Goal: Transaction & Acquisition: Obtain resource

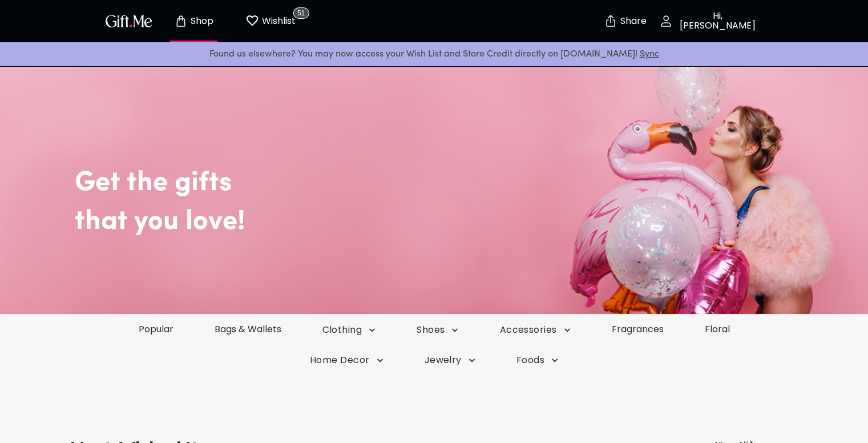
click at [708, 19] on p "Hi, [PERSON_NAME]" at bounding box center [716, 20] width 87 height 19
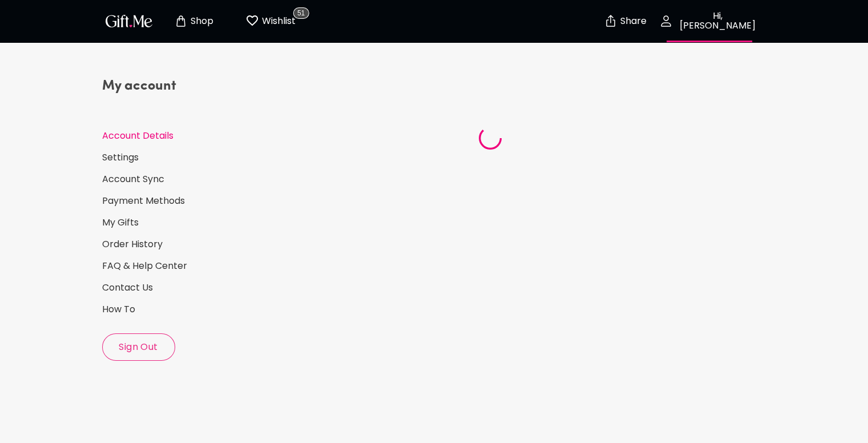
select select "1994"
select select "November"
select select "22"
select select "IL"
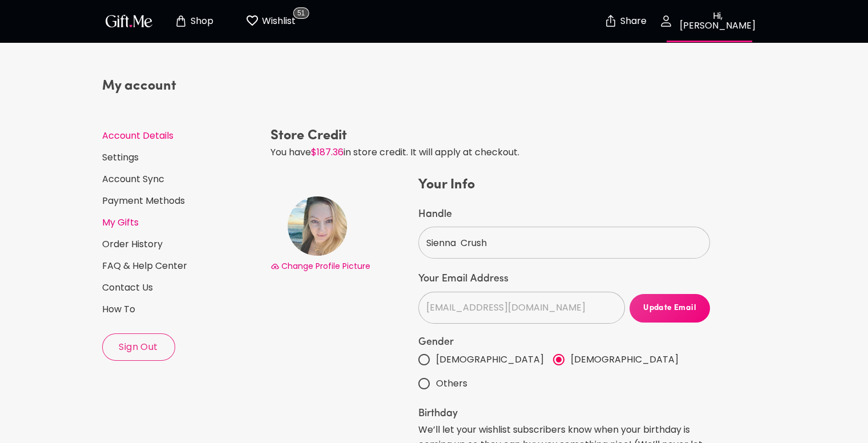
click at [107, 220] on link "My Gifts" at bounding box center [181, 222] width 159 height 13
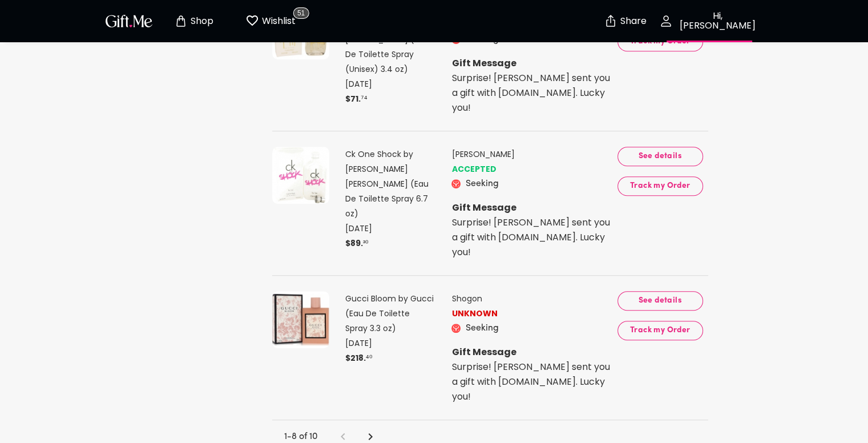
scroll to position [795, 0]
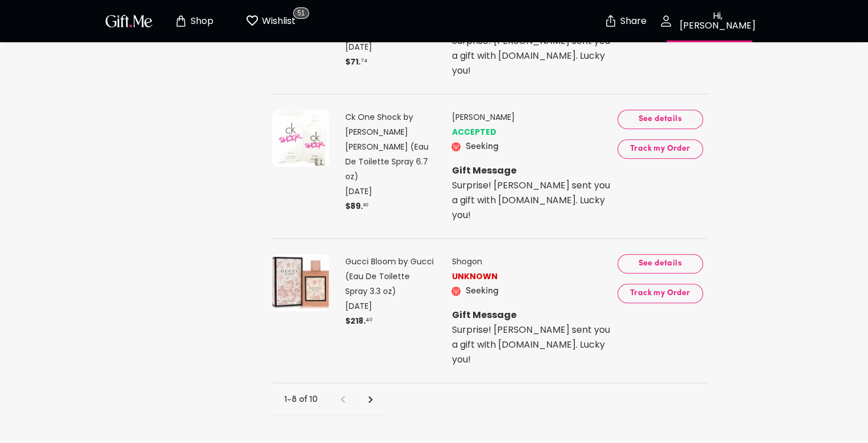
click at [367, 392] on icon "Next page" at bounding box center [370, 399] width 14 height 14
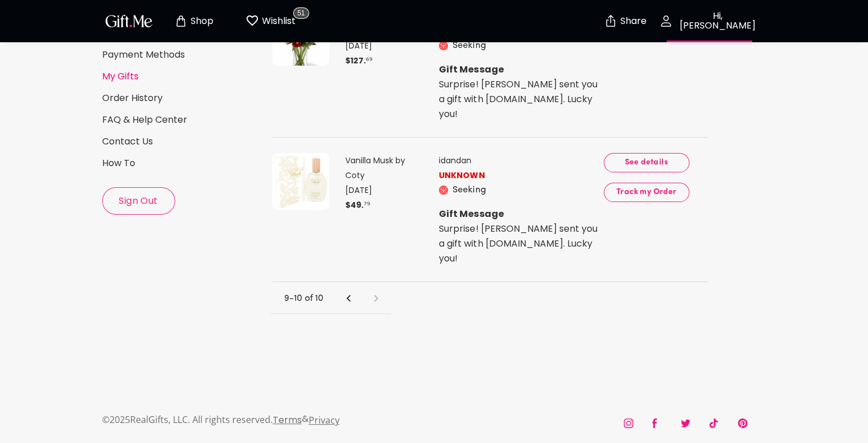
scroll to position [151, 0]
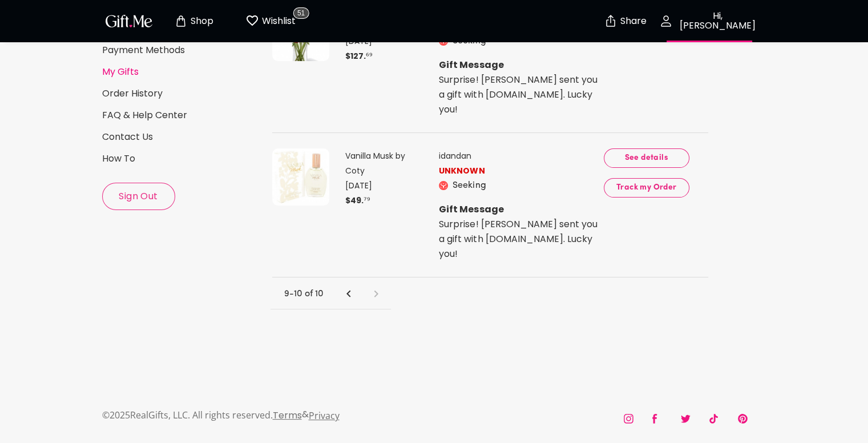
click at [349, 287] on icon "Previous page" at bounding box center [349, 294] width 14 height 14
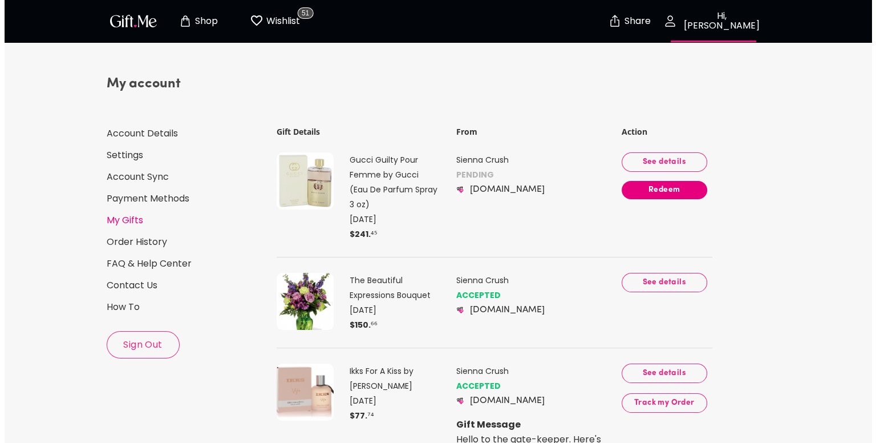
scroll to position [0, 0]
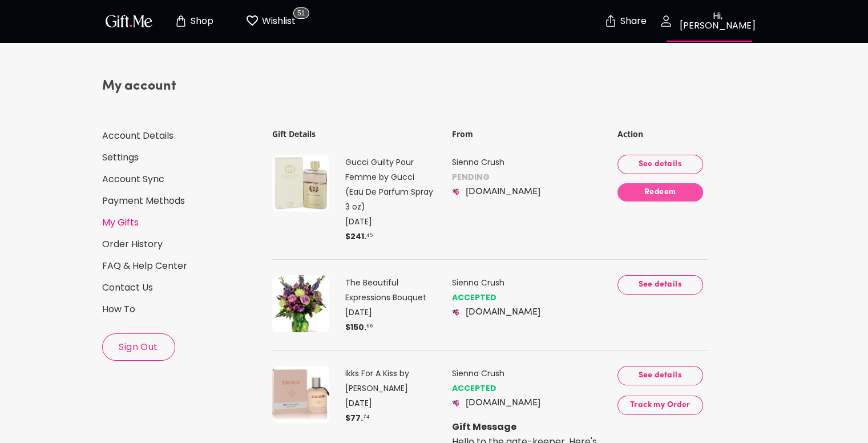
click at [656, 193] on span "Redeem" at bounding box center [660, 192] width 86 height 13
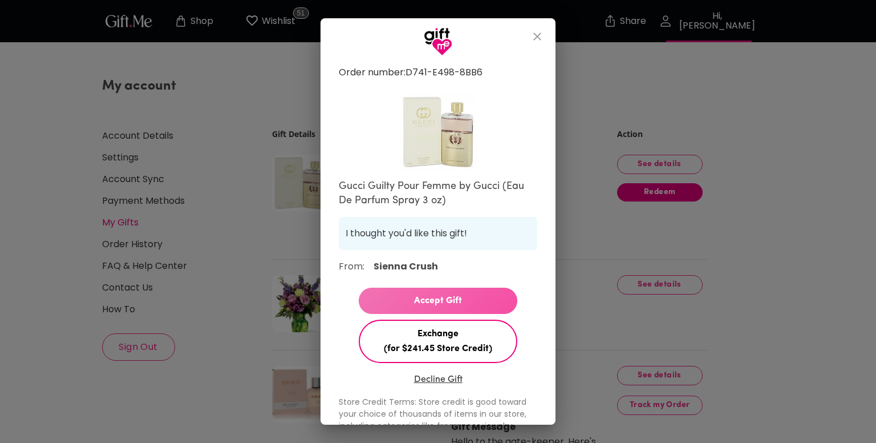
click at [484, 304] on span "Accept Gift" at bounding box center [438, 300] width 159 height 15
select select "IL"
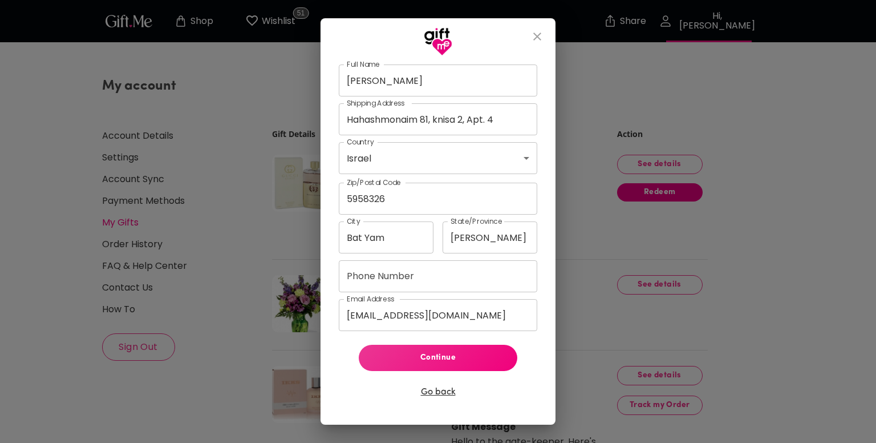
scroll to position [294, 0]
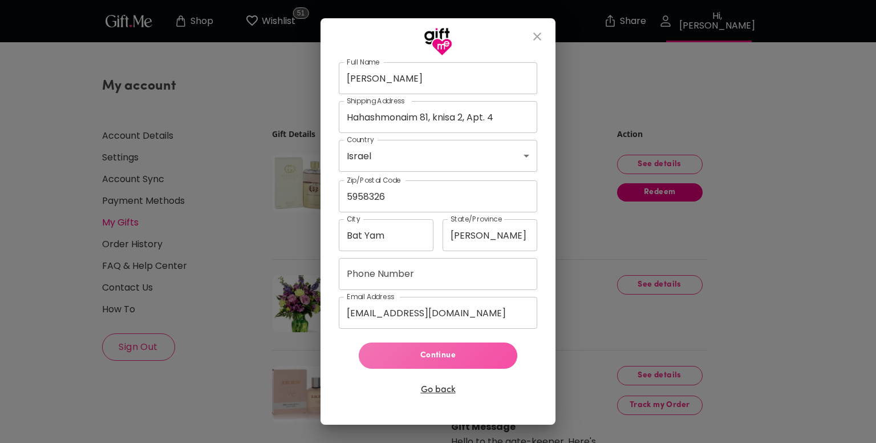
click at [438, 353] on span "Continue" at bounding box center [438, 355] width 140 height 13
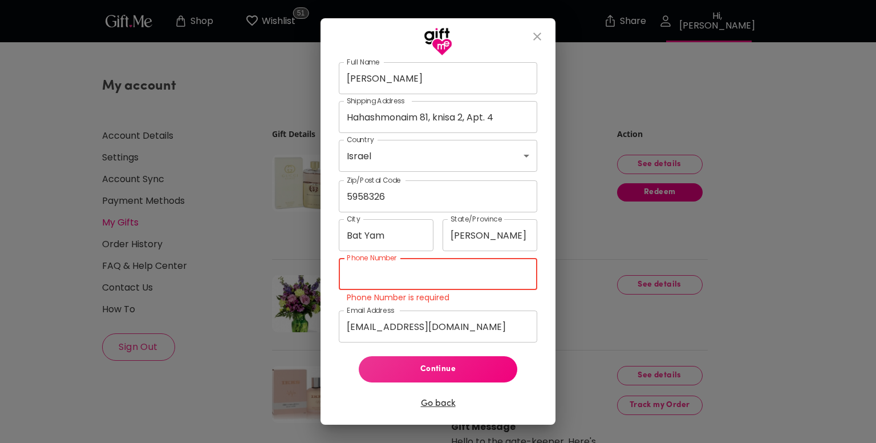
click at [432, 259] on input "Phone Number" at bounding box center [438, 274] width 199 height 32
type input "[PHONE_NUMBER]"
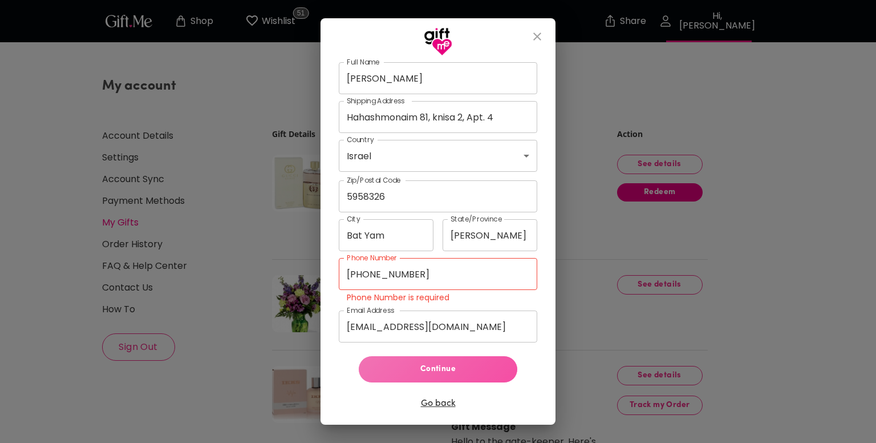
click at [442, 365] on span "Continue" at bounding box center [438, 369] width 140 height 13
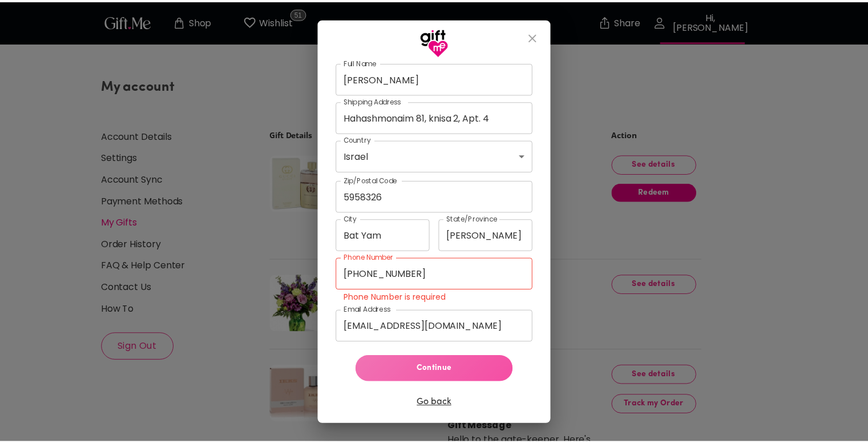
scroll to position [34, 0]
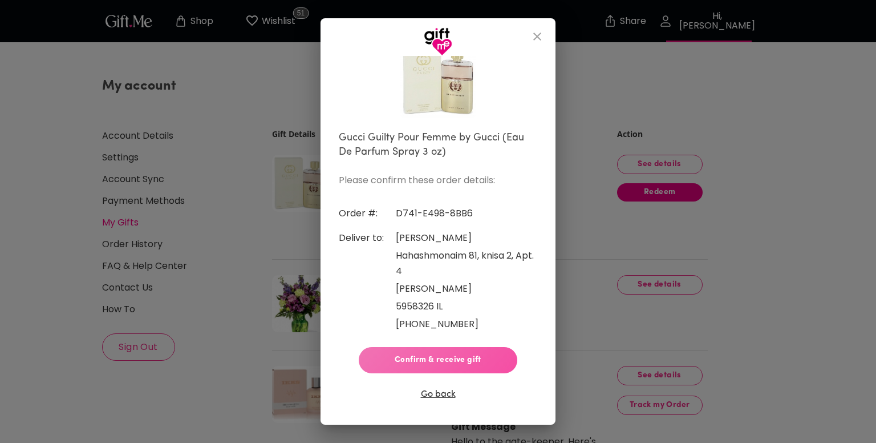
click at [440, 348] on button "Confirm & receive gift" at bounding box center [438, 360] width 159 height 26
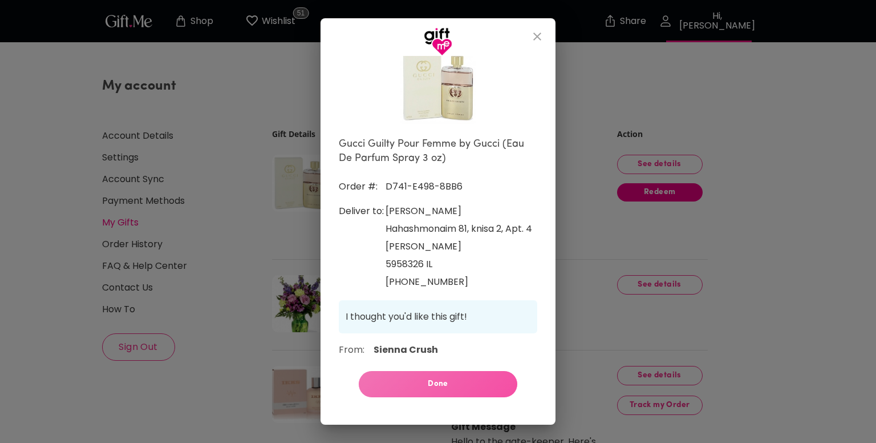
click at [439, 390] on span "Done" at bounding box center [438, 384] width 140 height 13
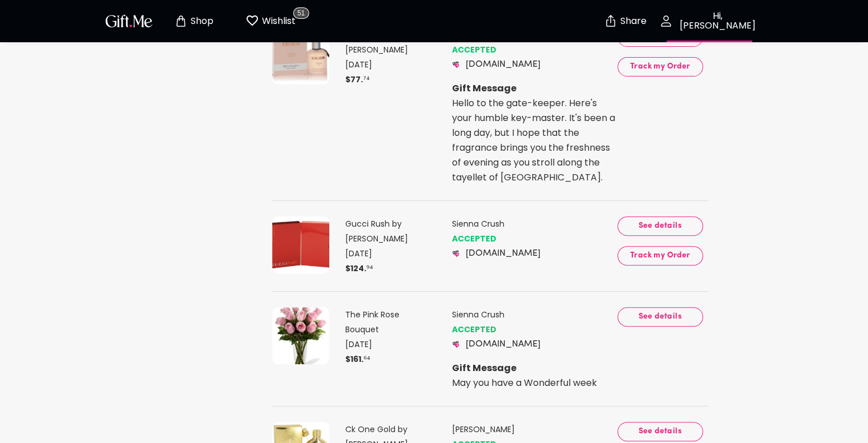
scroll to position [0, 0]
